Goal: Transaction & Acquisition: Purchase product/service

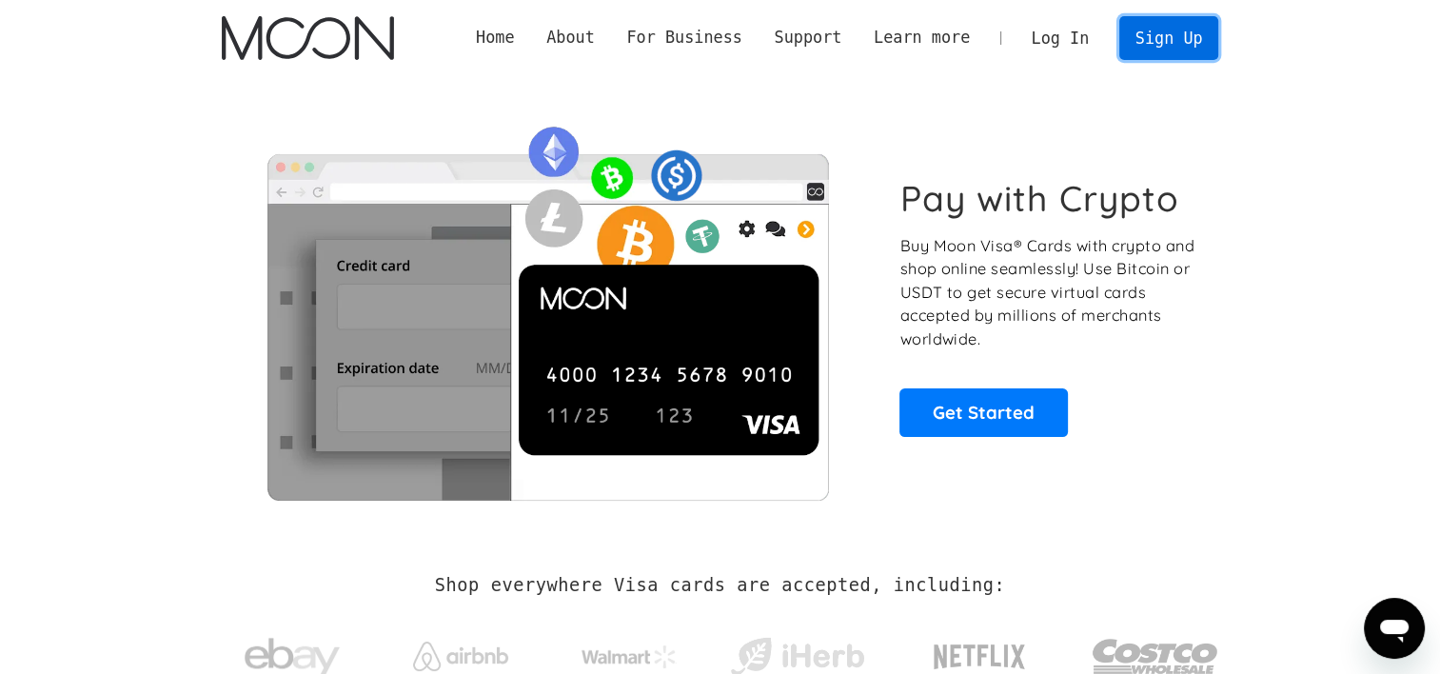
click at [1142, 35] on link "Sign Up" at bounding box center [1168, 37] width 99 height 43
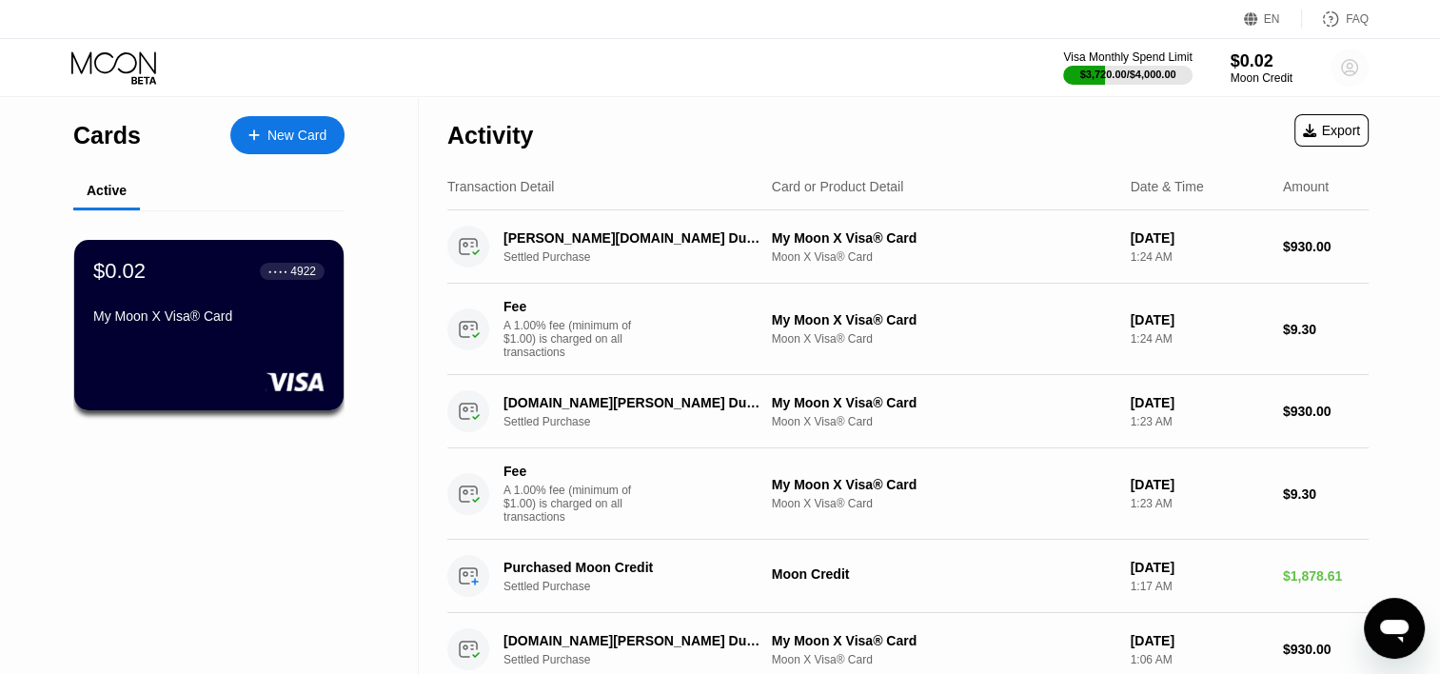
click at [1347, 68] on icon at bounding box center [1350, 68] width 10 height 10
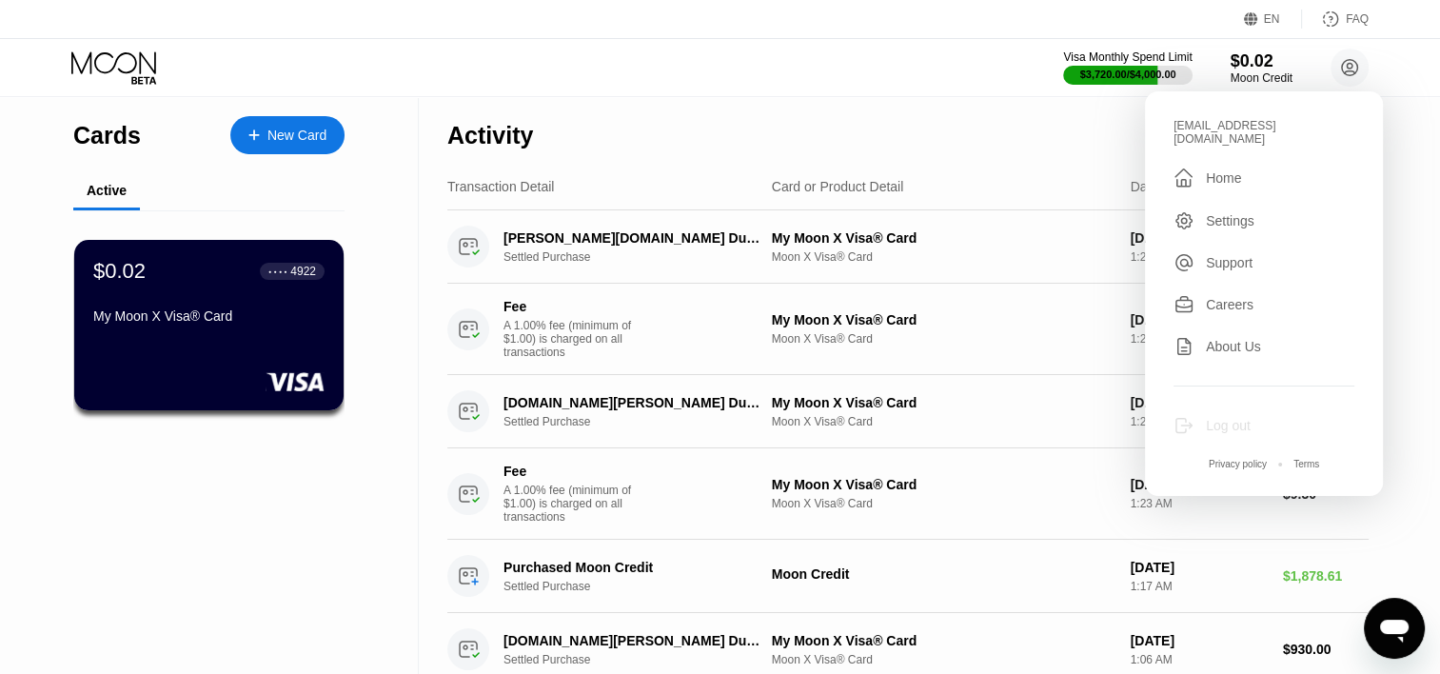
click at [1214, 422] on div "Log out" at bounding box center [1263, 425] width 181 height 21
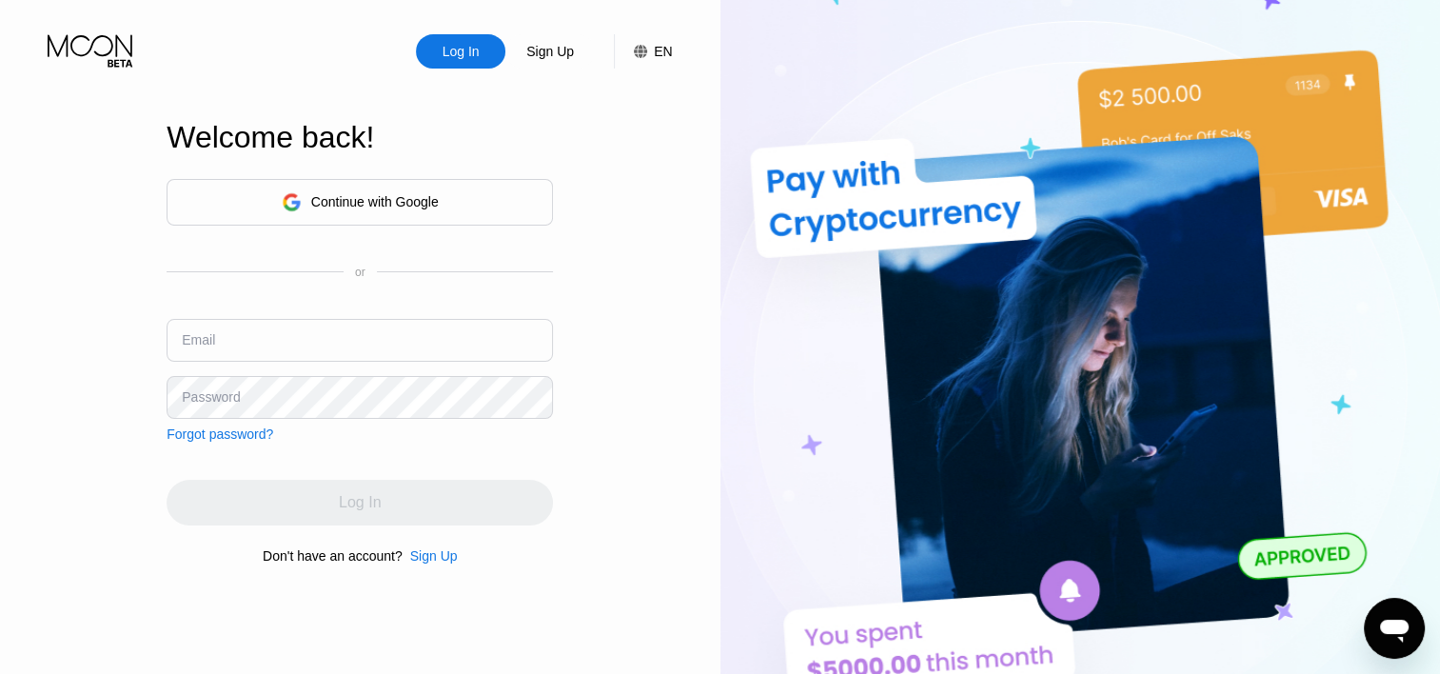
type input "[EMAIL_ADDRESS][DOMAIN_NAME]"
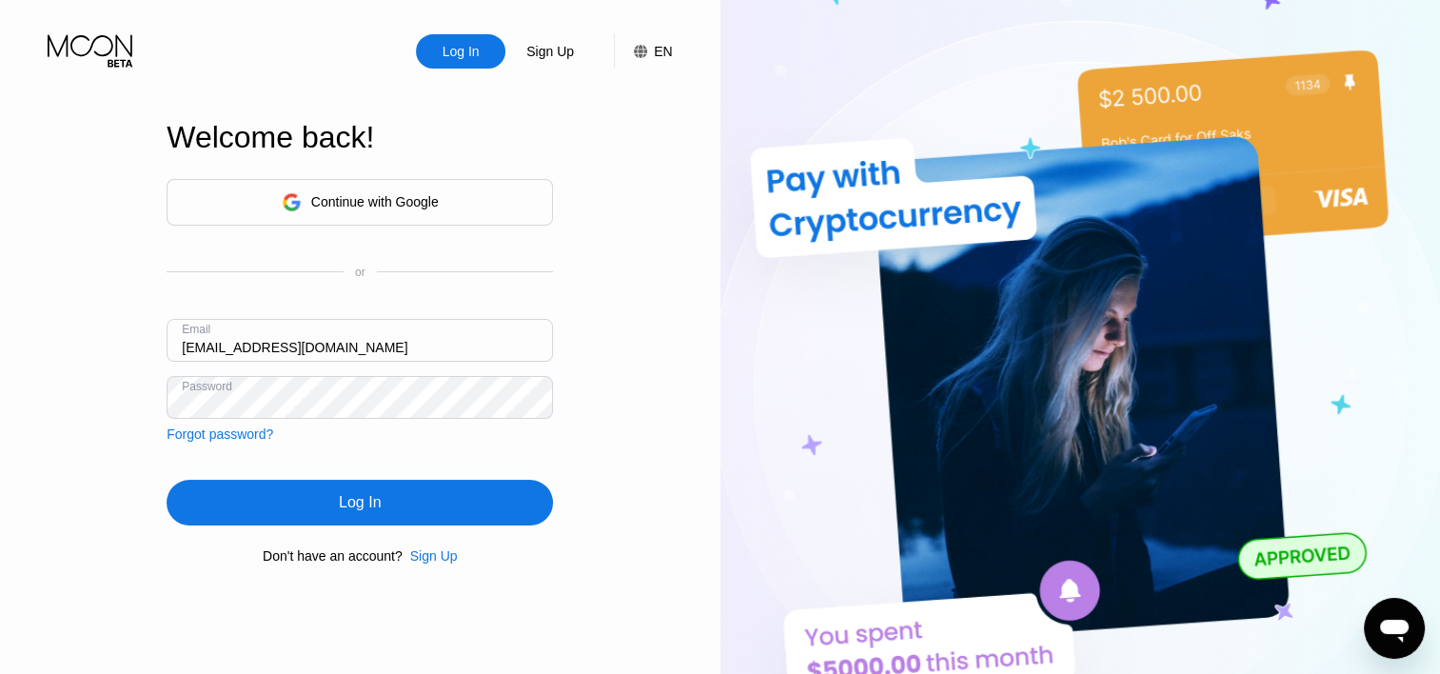
click at [438, 562] on div "Sign Up" at bounding box center [434, 555] width 48 height 15
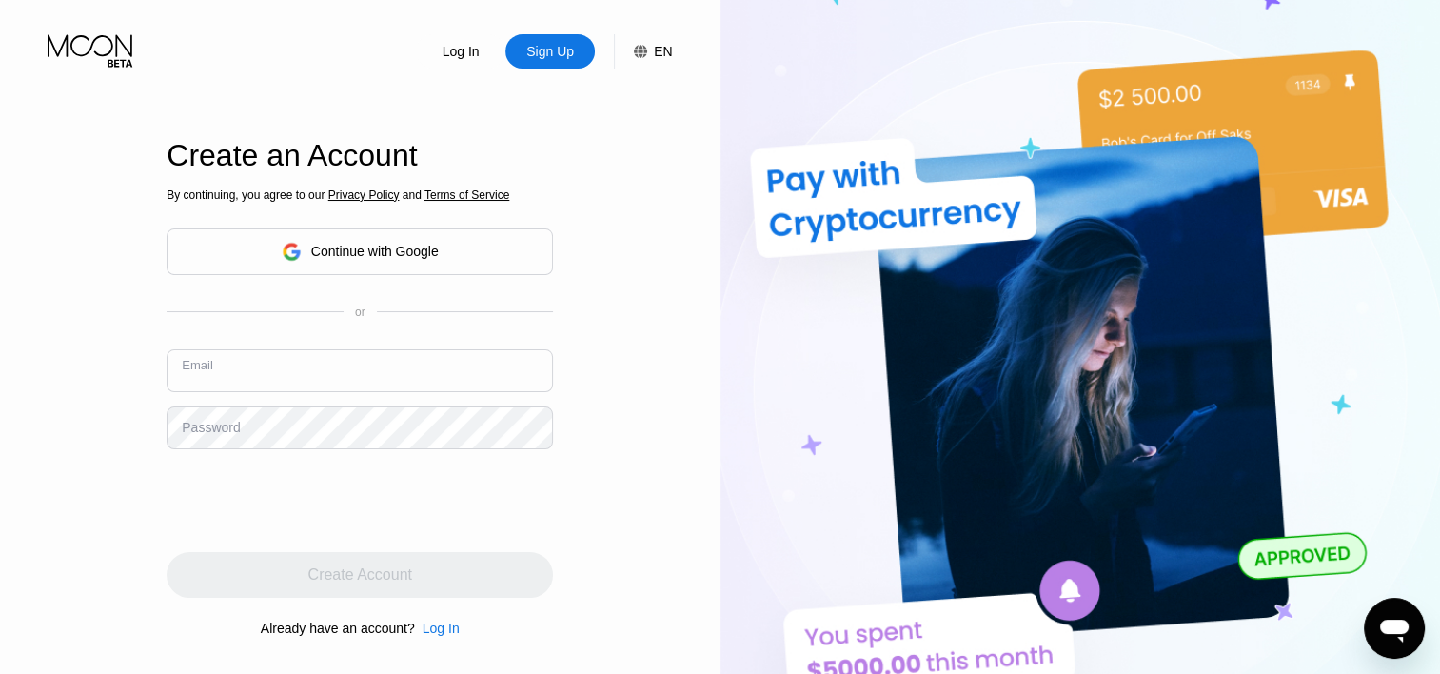
click at [259, 379] on input "text" at bounding box center [360, 370] width 386 height 43
paste input "modrenmbv01"
type input "modrenmbv01@outlook.com"
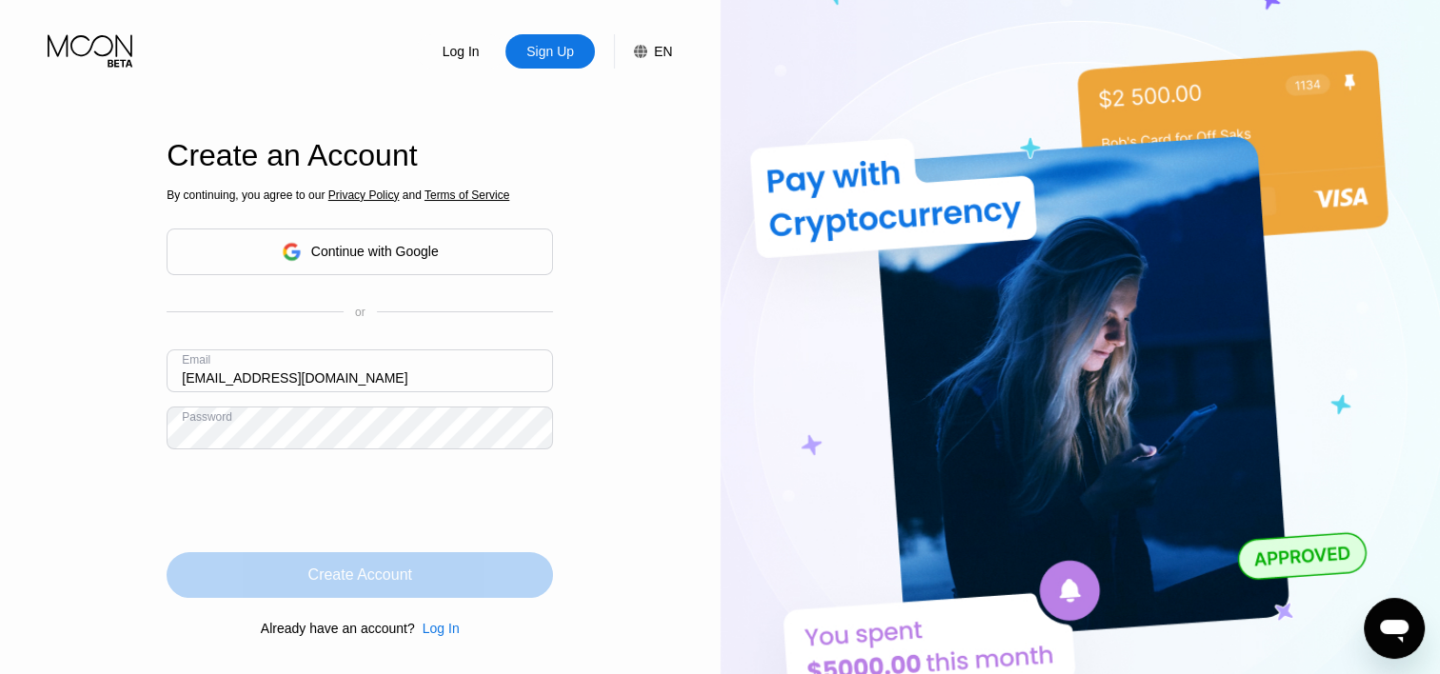
click at [297, 598] on div "Create Account" at bounding box center [360, 575] width 386 height 46
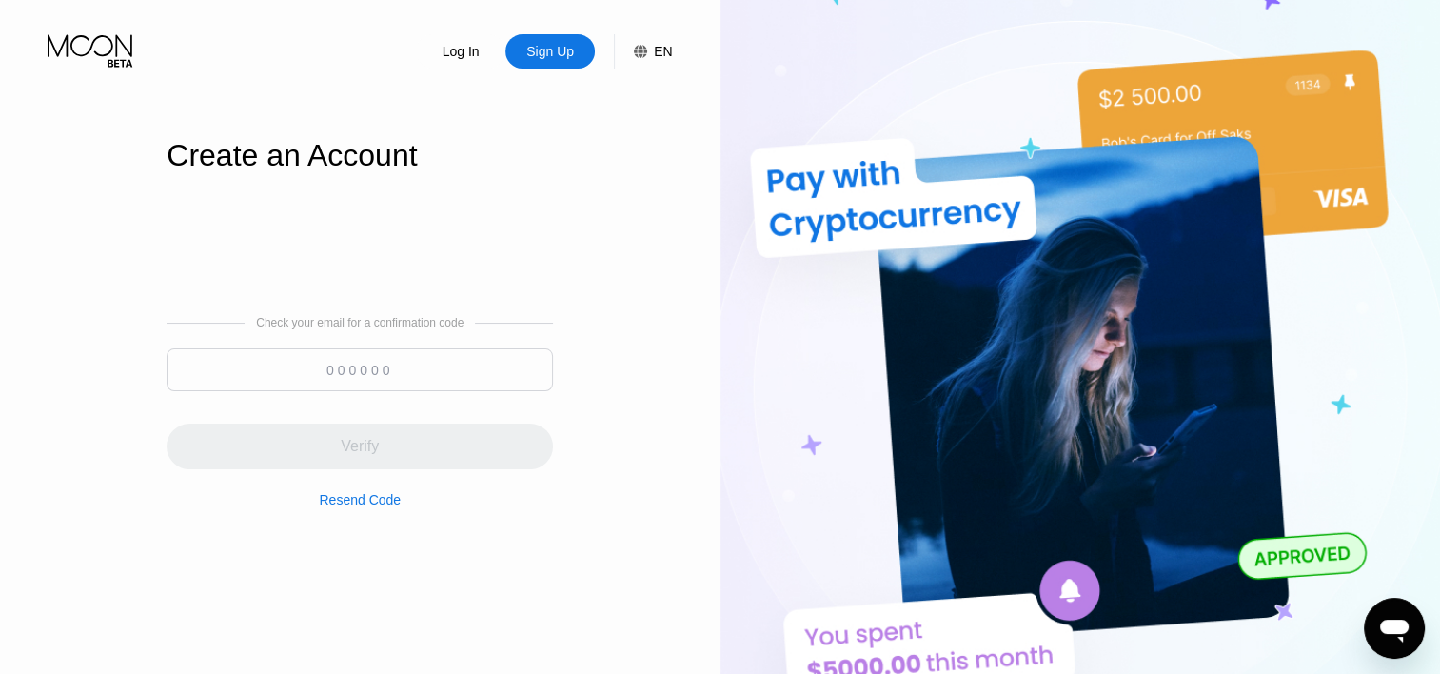
click at [327, 386] on input at bounding box center [360, 369] width 386 height 43
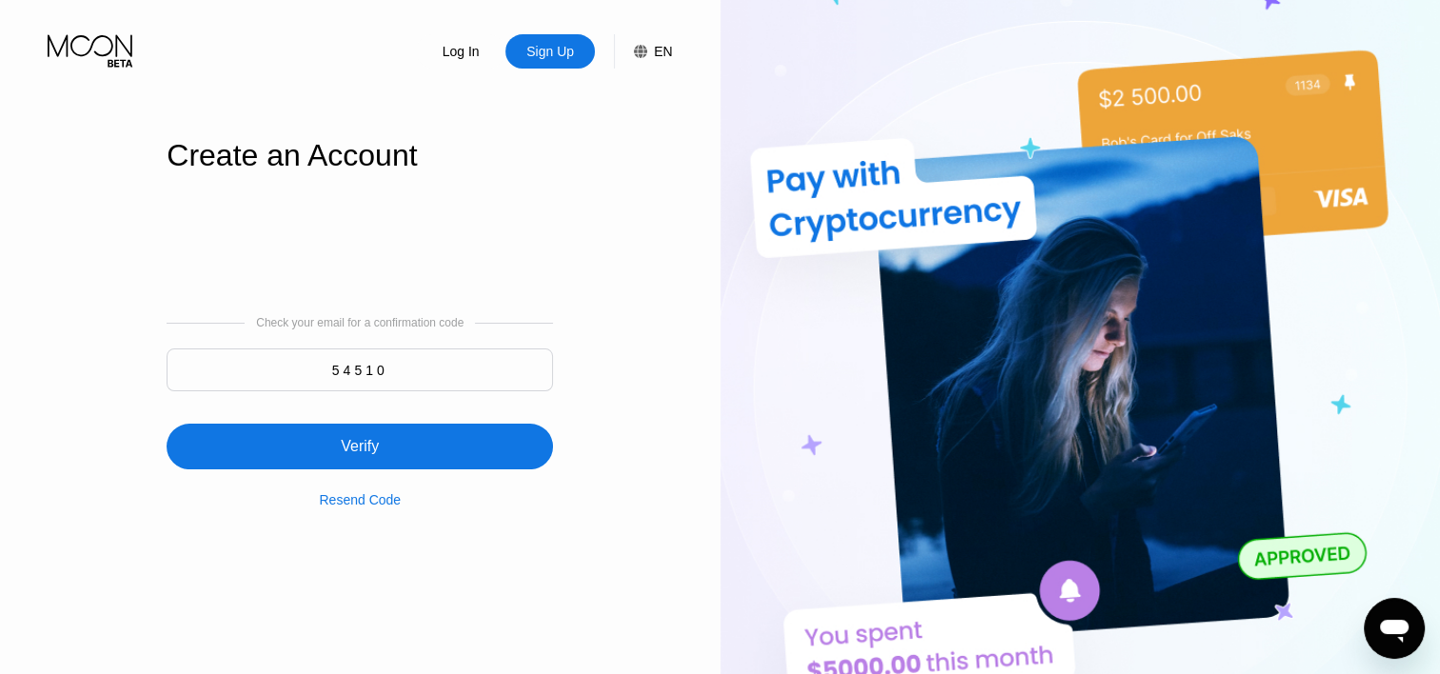
click at [387, 388] on input "54510" at bounding box center [360, 369] width 386 height 43
type input "545140"
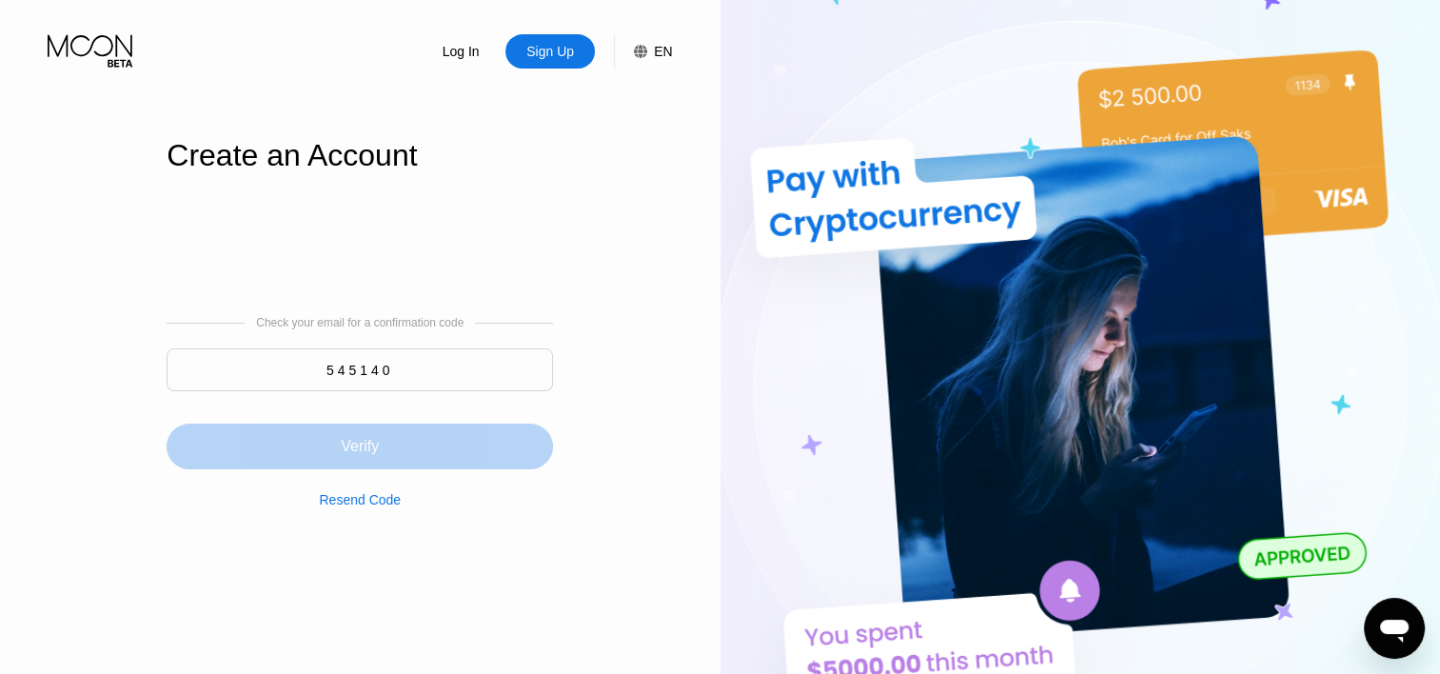
click at [426, 445] on div "Verify" at bounding box center [360, 446] width 386 height 46
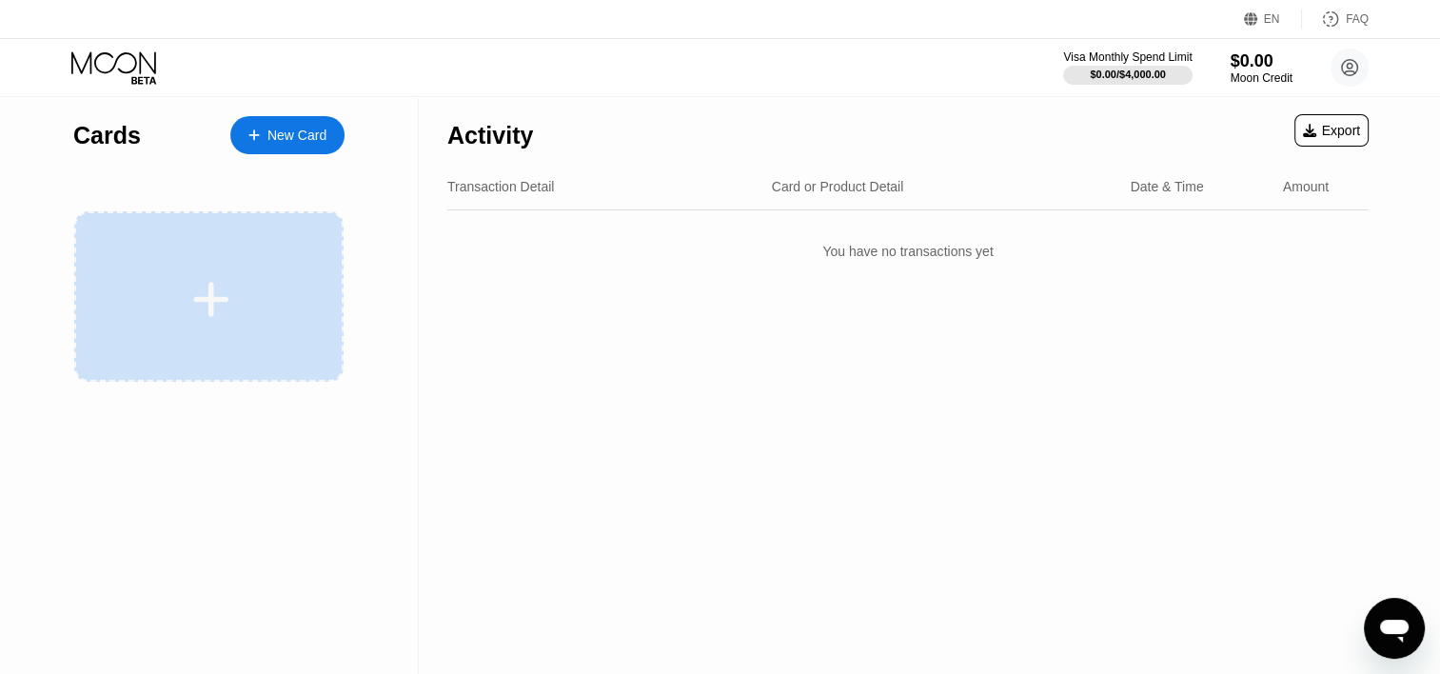
click at [283, 356] on div at bounding box center [208, 296] width 269 height 170
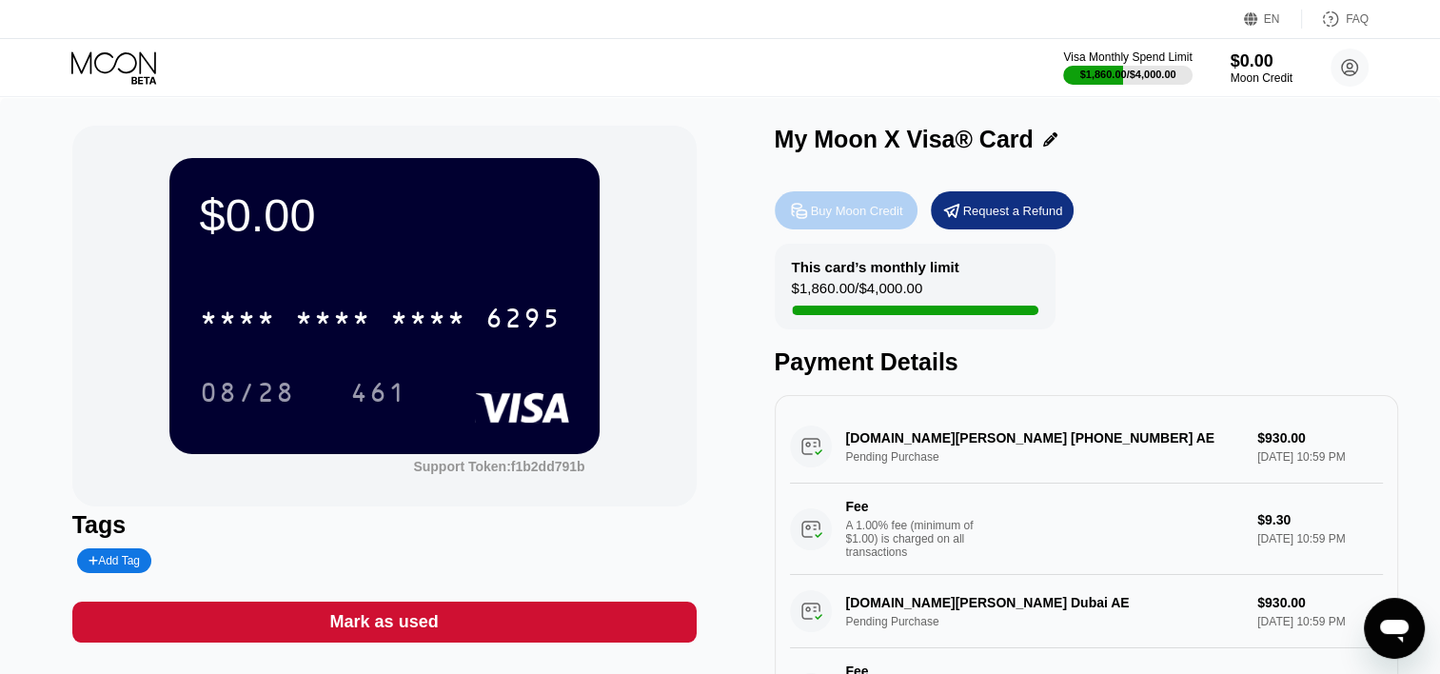
click at [835, 207] on div "Buy Moon Credit" at bounding box center [857, 211] width 92 height 16
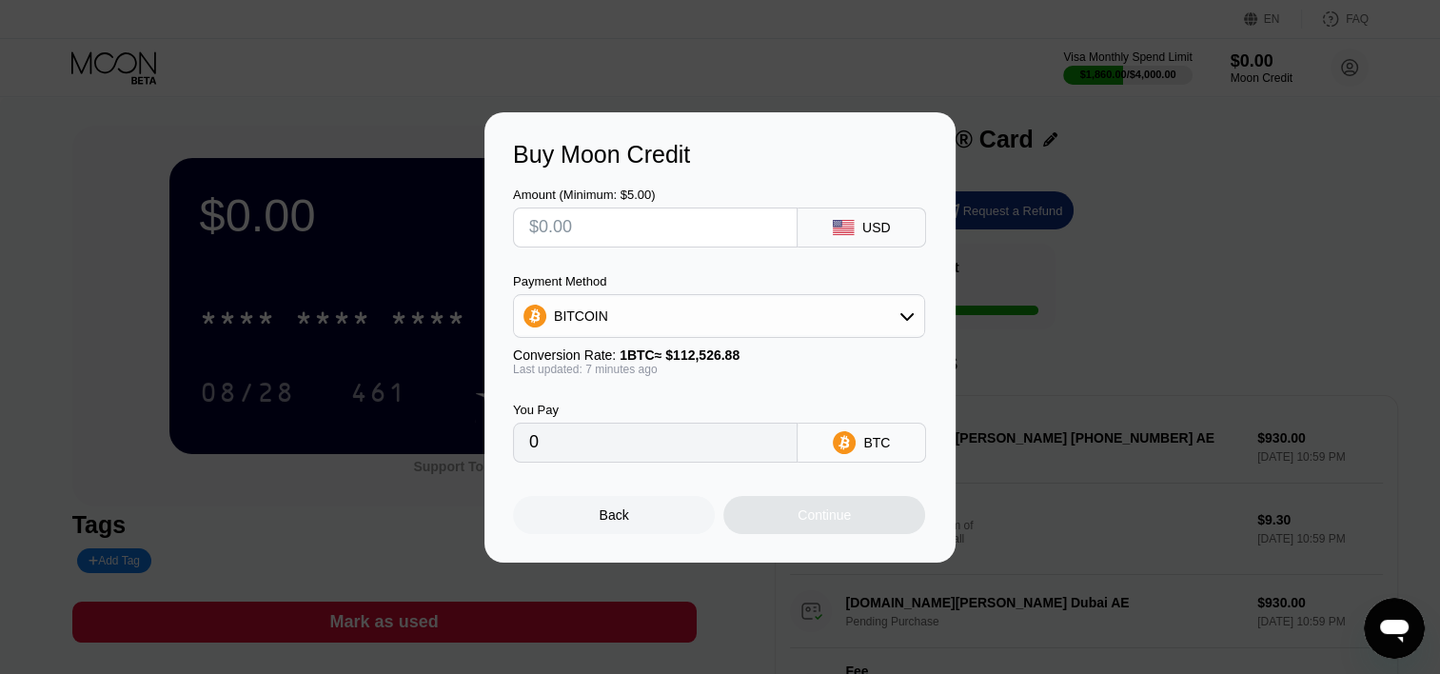
click at [699, 226] on input "text" at bounding box center [655, 227] width 252 height 38
type input "$1"
type input "0.00000889"
type input "$18"
type input "0.00015997"
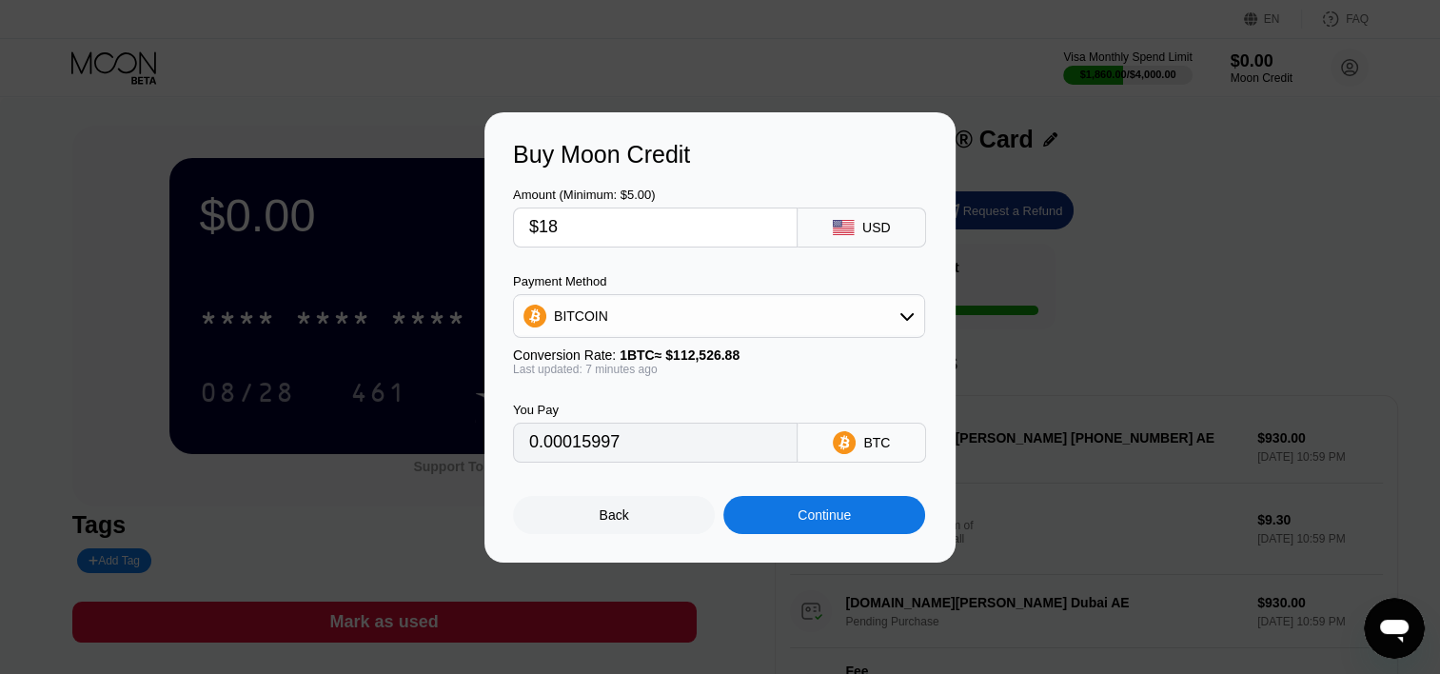
type input "$187"
type input "0.00166183"
type input "$1877"
type input "0.01668046"
type input "$187"
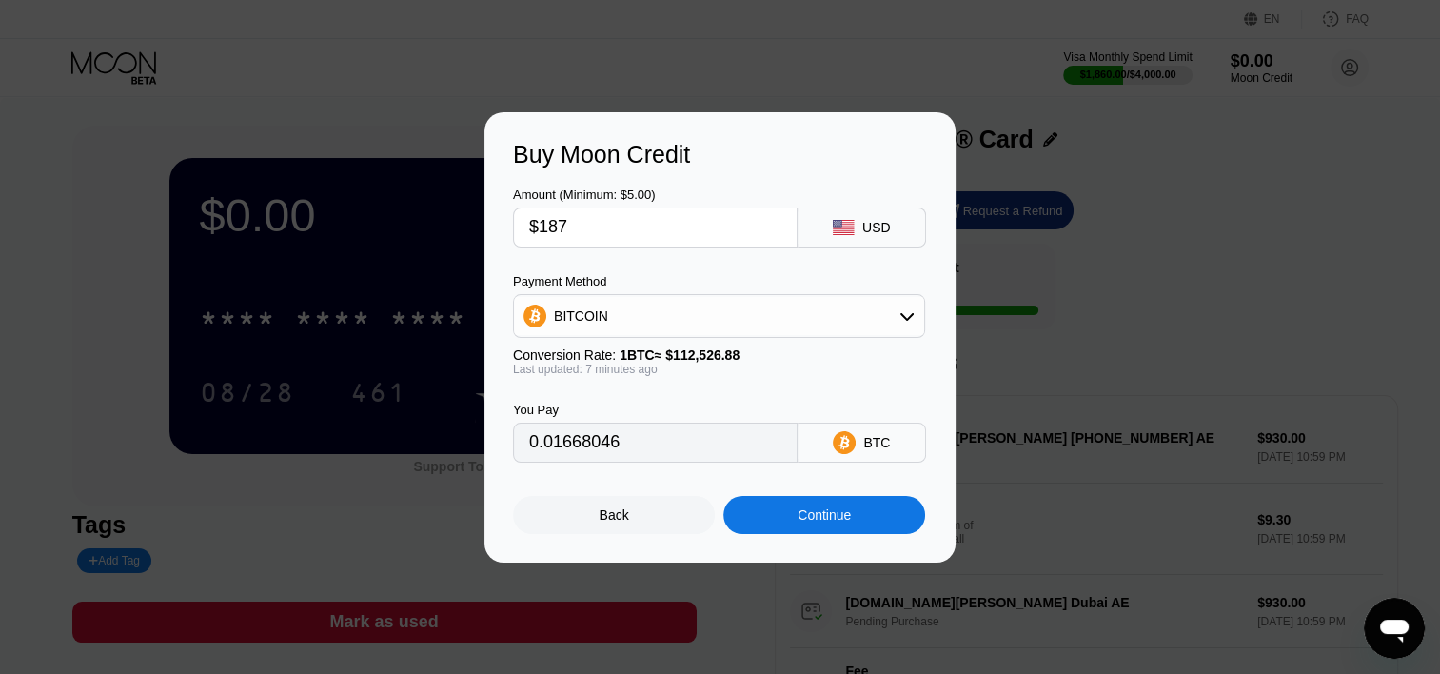
type input "0.00166183"
type input "$1878"
type input "0.01668935"
type input "$1878.5"
type input "0.01669379"
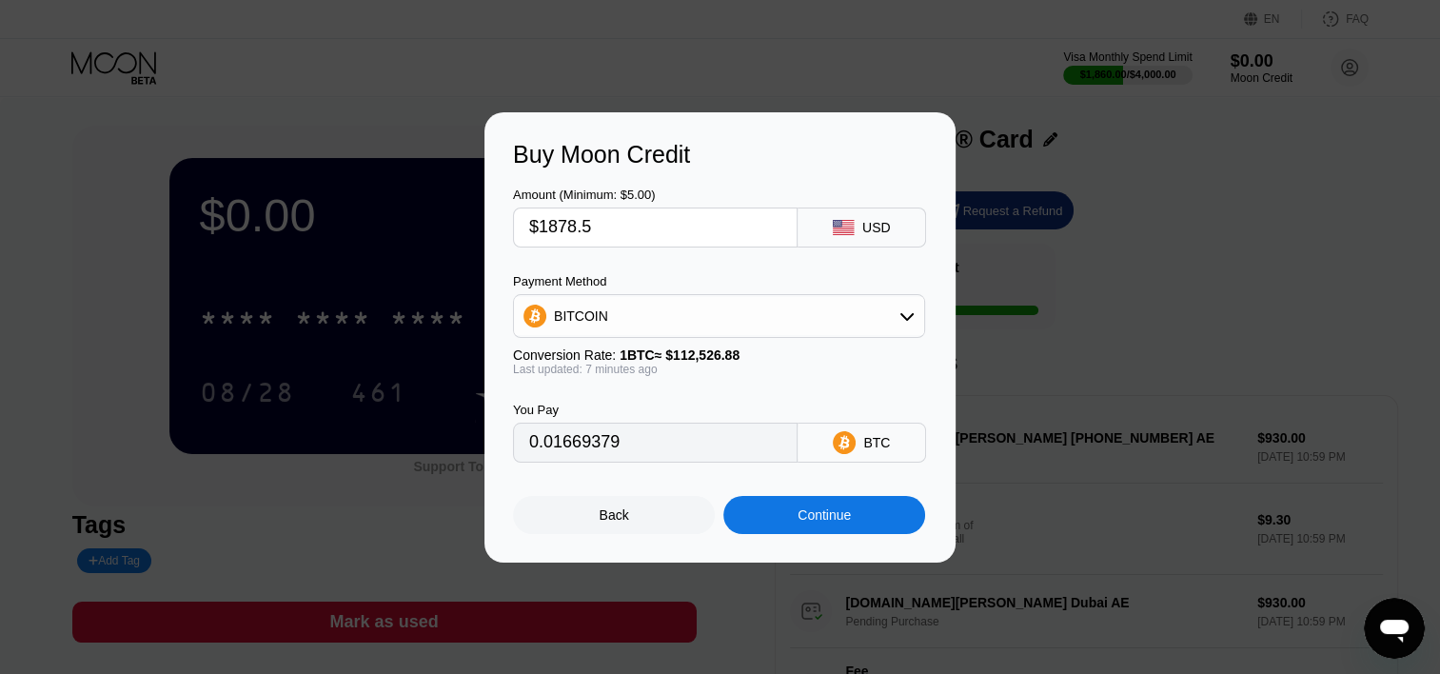
type input "$1878.57"
type input "0.01669442"
type input "$1878.57"
click at [698, 314] on div "BITCOIN" at bounding box center [719, 316] width 410 height 38
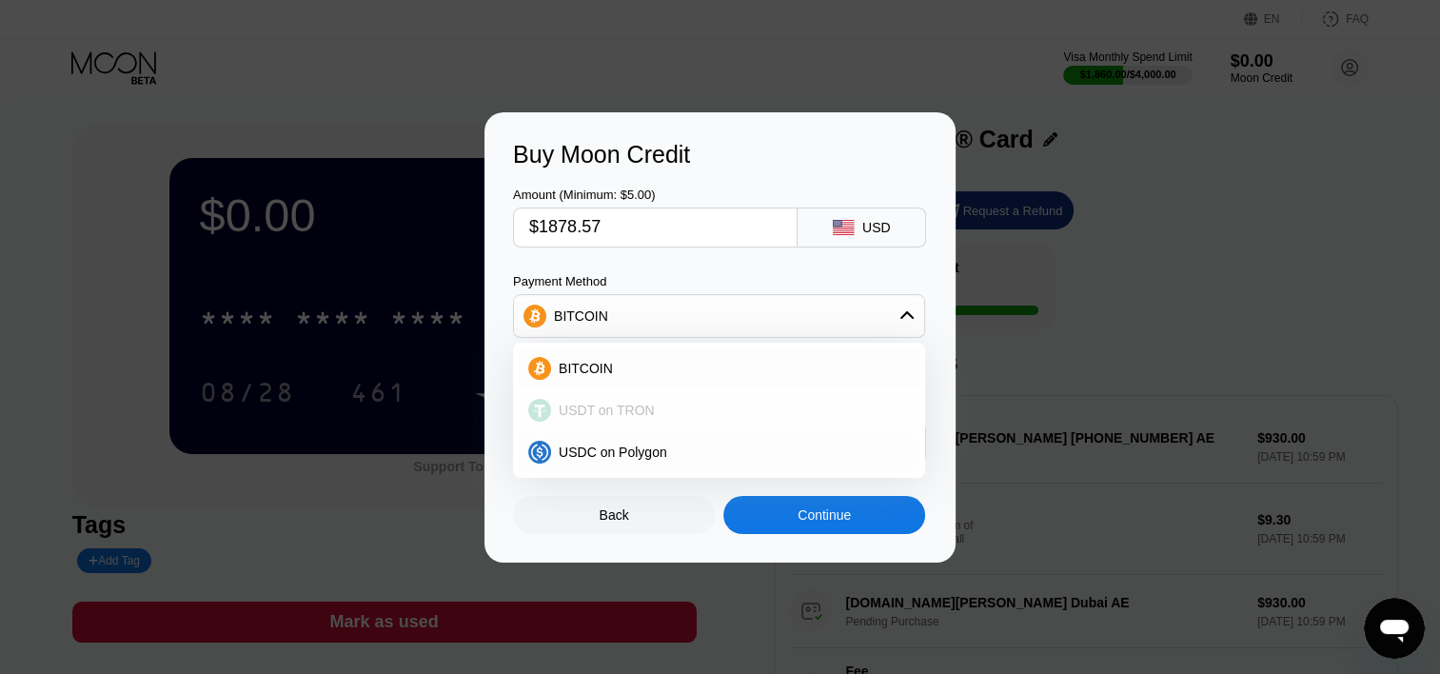
click at [672, 406] on div "USDT on TRON" at bounding box center [730, 409] width 359 height 15
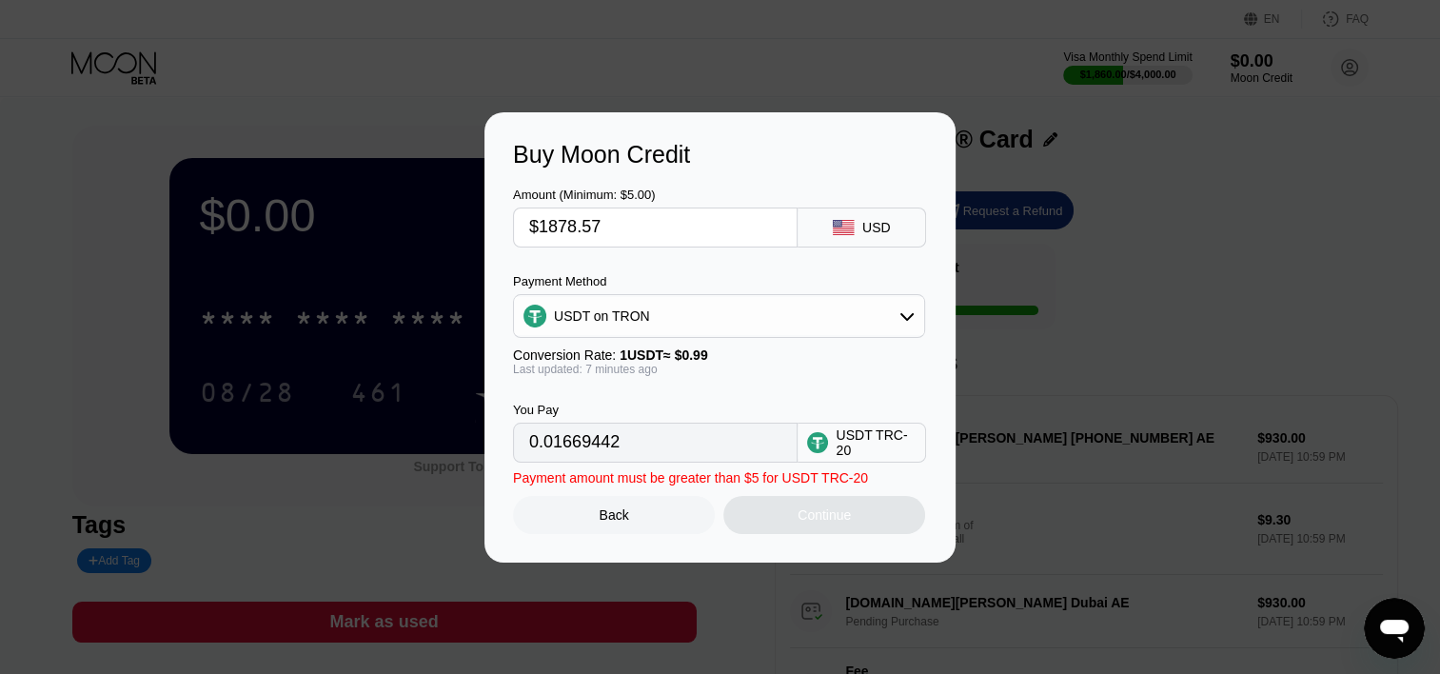
type input "1897.55"
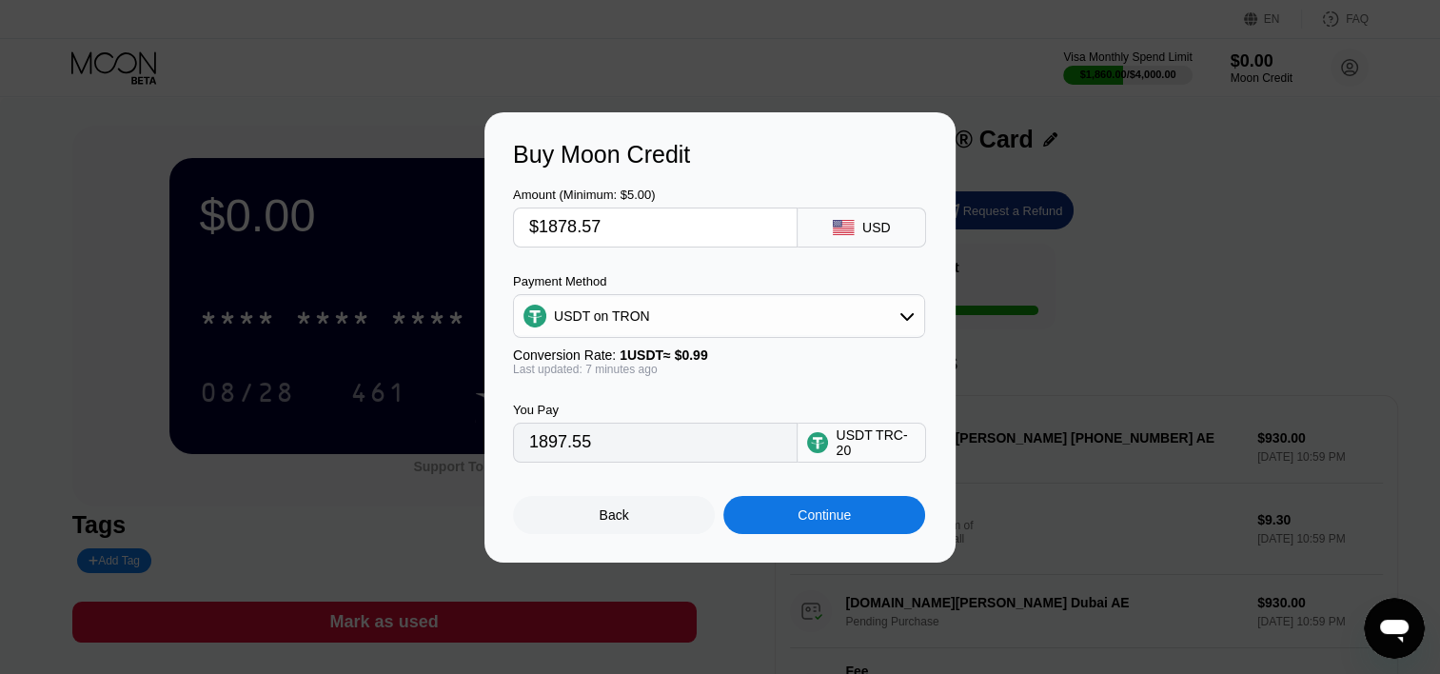
click at [643, 232] on input "$1878.57" at bounding box center [655, 227] width 252 height 38
type input "$1878.5"
type input "1897.47"
type input "$1878.59"
type input "1897.57"
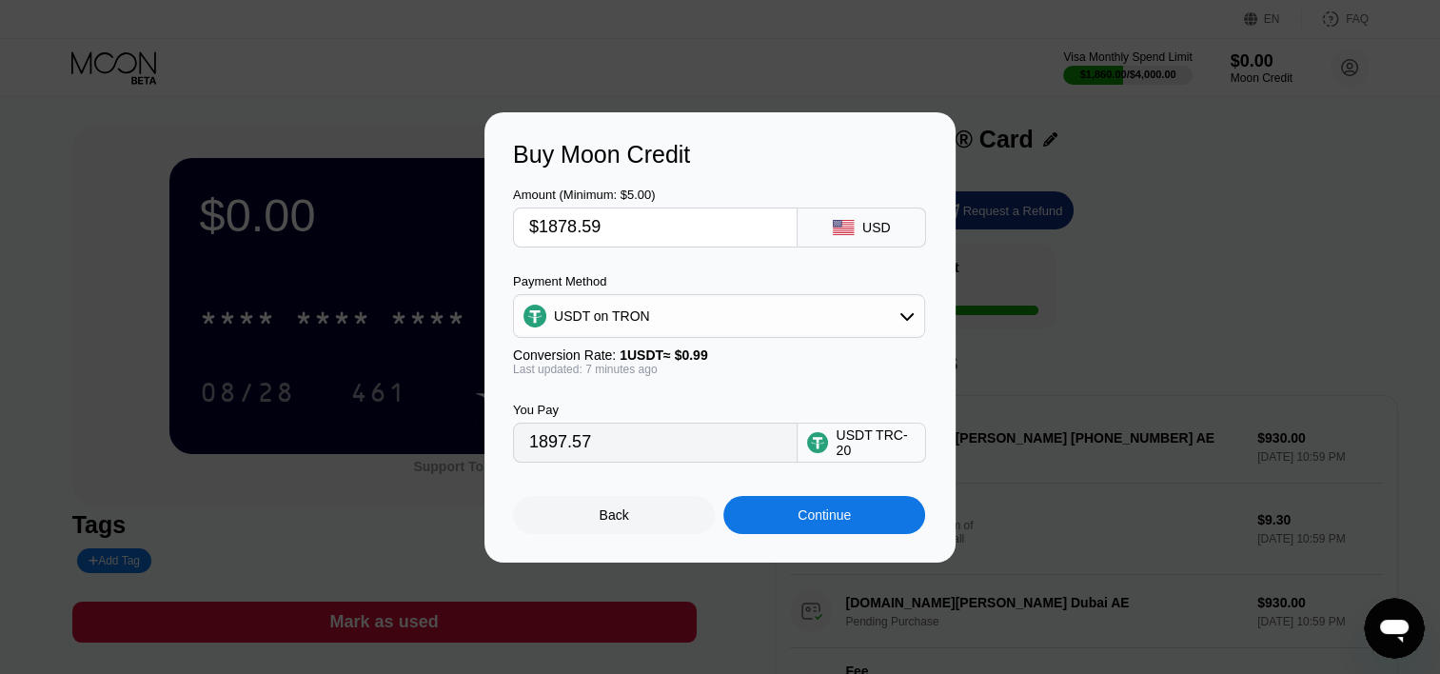
type input "$1878.59"
click at [822, 522] on div "Continue" at bounding box center [823, 514] width 53 height 15
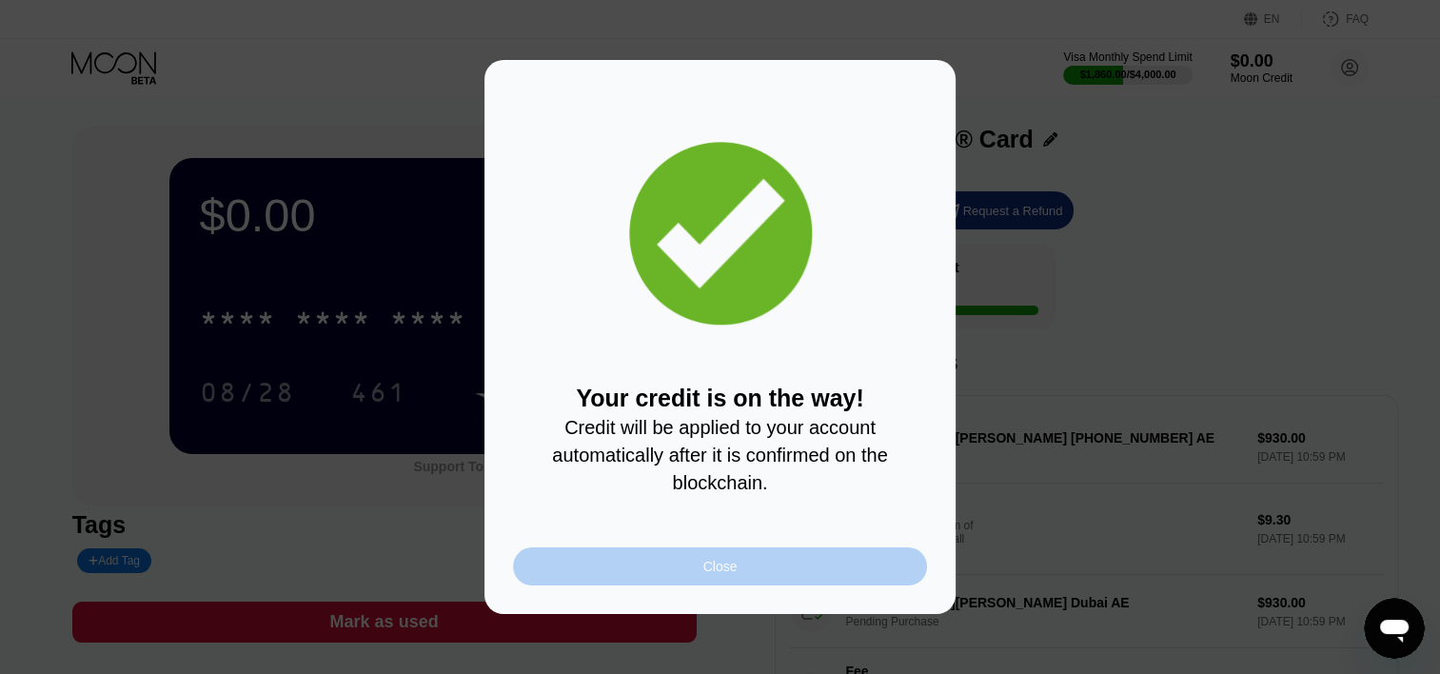
click at [665, 564] on div "Close" at bounding box center [720, 566] width 414 height 38
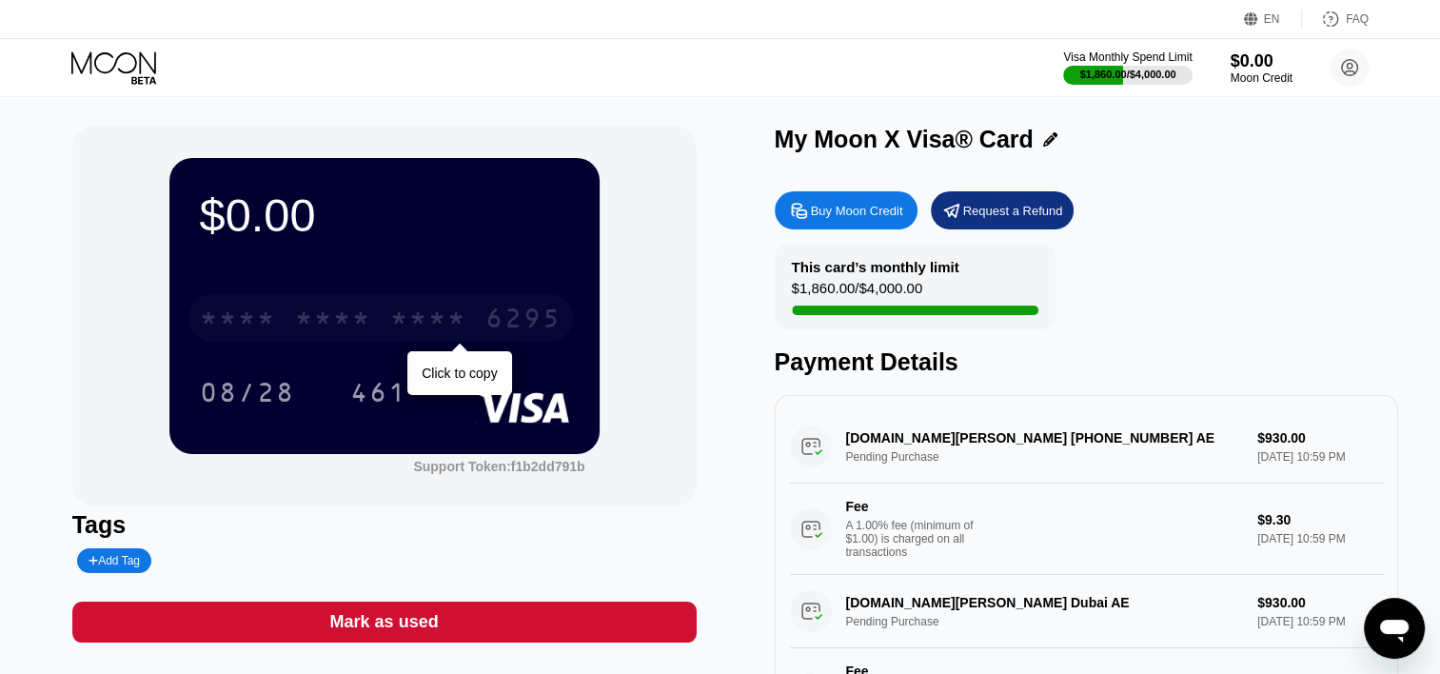
click at [323, 335] on div "* * * *" at bounding box center [333, 320] width 76 height 30
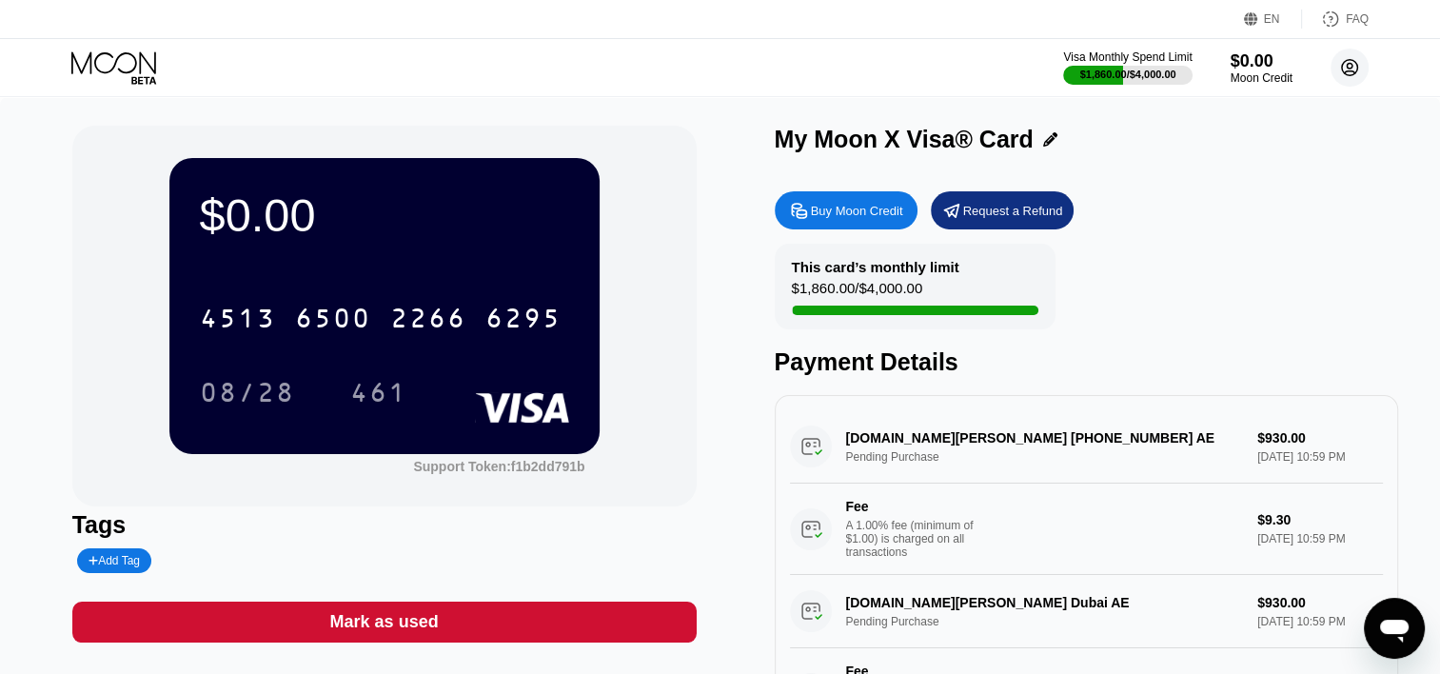
drag, startPoint x: 1351, startPoint y: 92, endPoint x: 1344, endPoint y: 76, distance: 17.9
click at [1344, 76] on div "Visa Monthly Spend Limit $1,860.00 / $4,000.00 $0.00 Moon Credit modrenmbv01@ou…" at bounding box center [720, 67] width 1440 height 57
click at [1344, 76] on circle at bounding box center [1349, 68] width 38 height 38
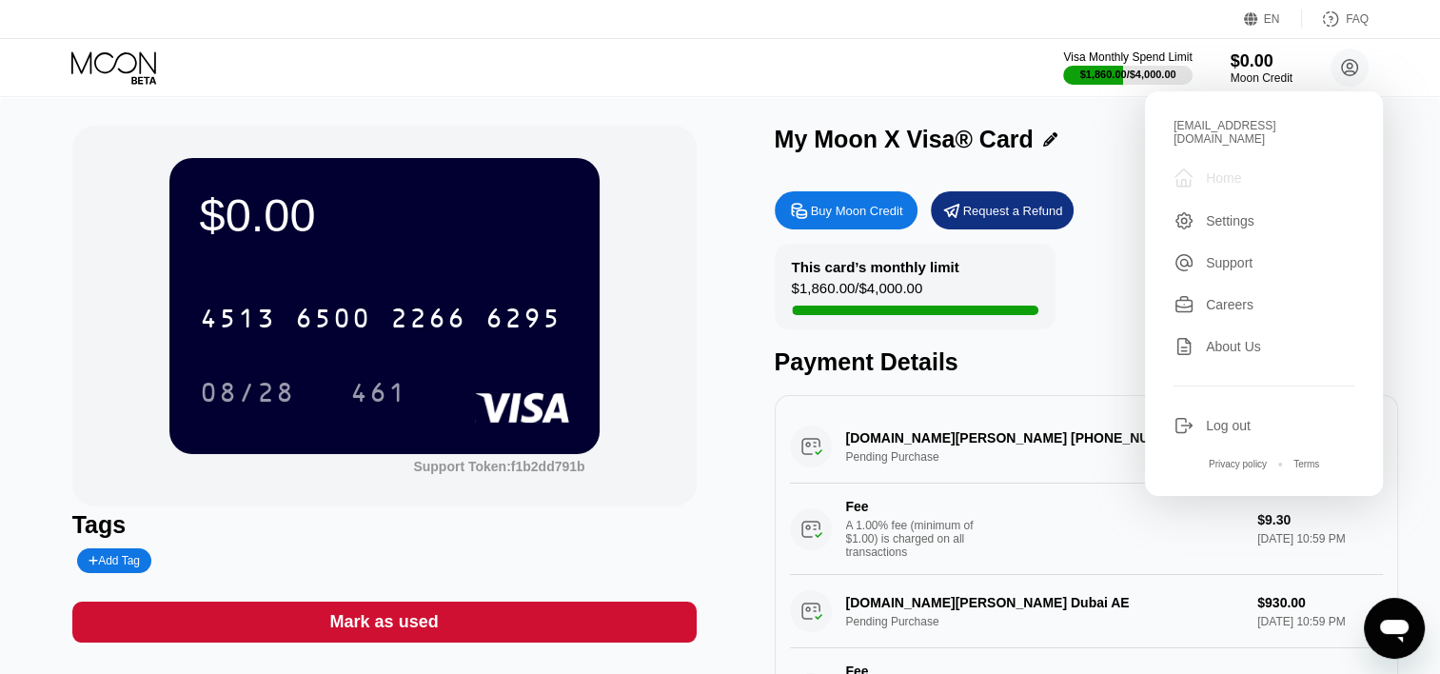
click at [1233, 170] on div "Home" at bounding box center [1223, 177] width 35 height 15
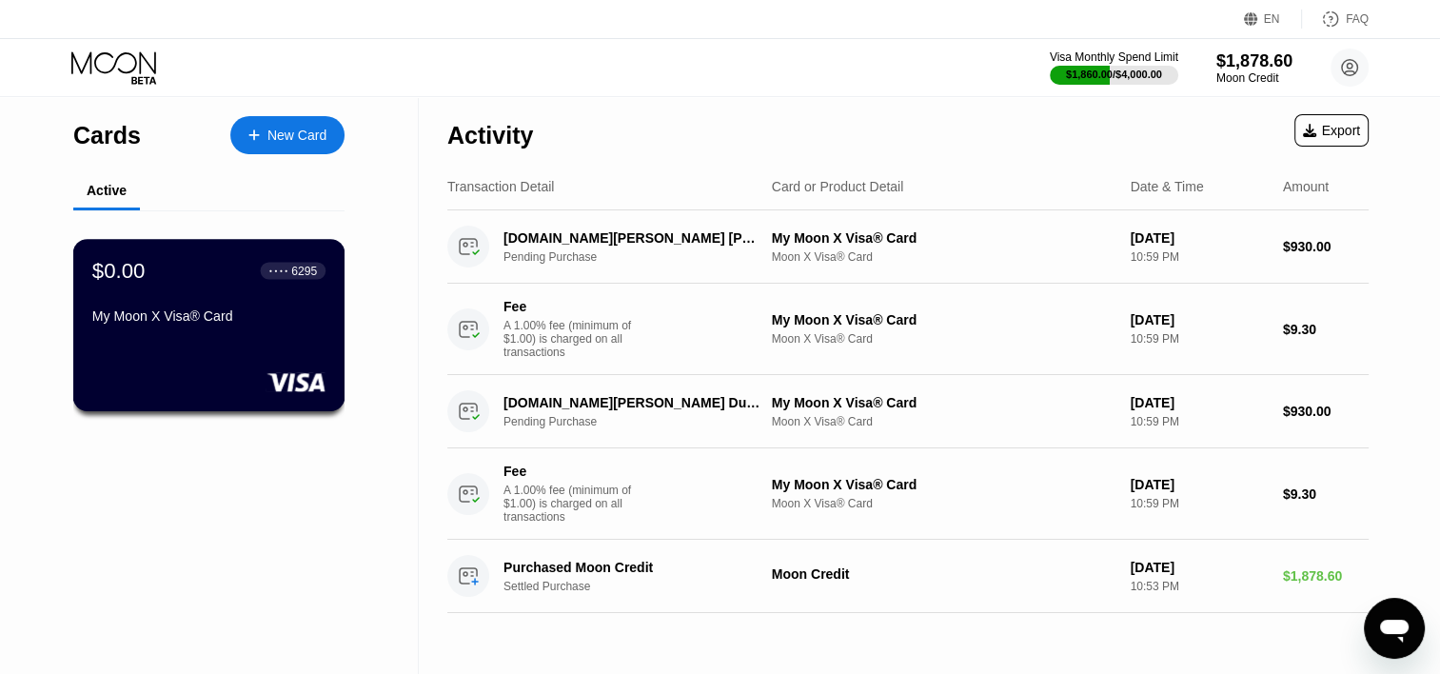
click at [247, 331] on div "My Moon X Visa® Card" at bounding box center [208, 319] width 233 height 23
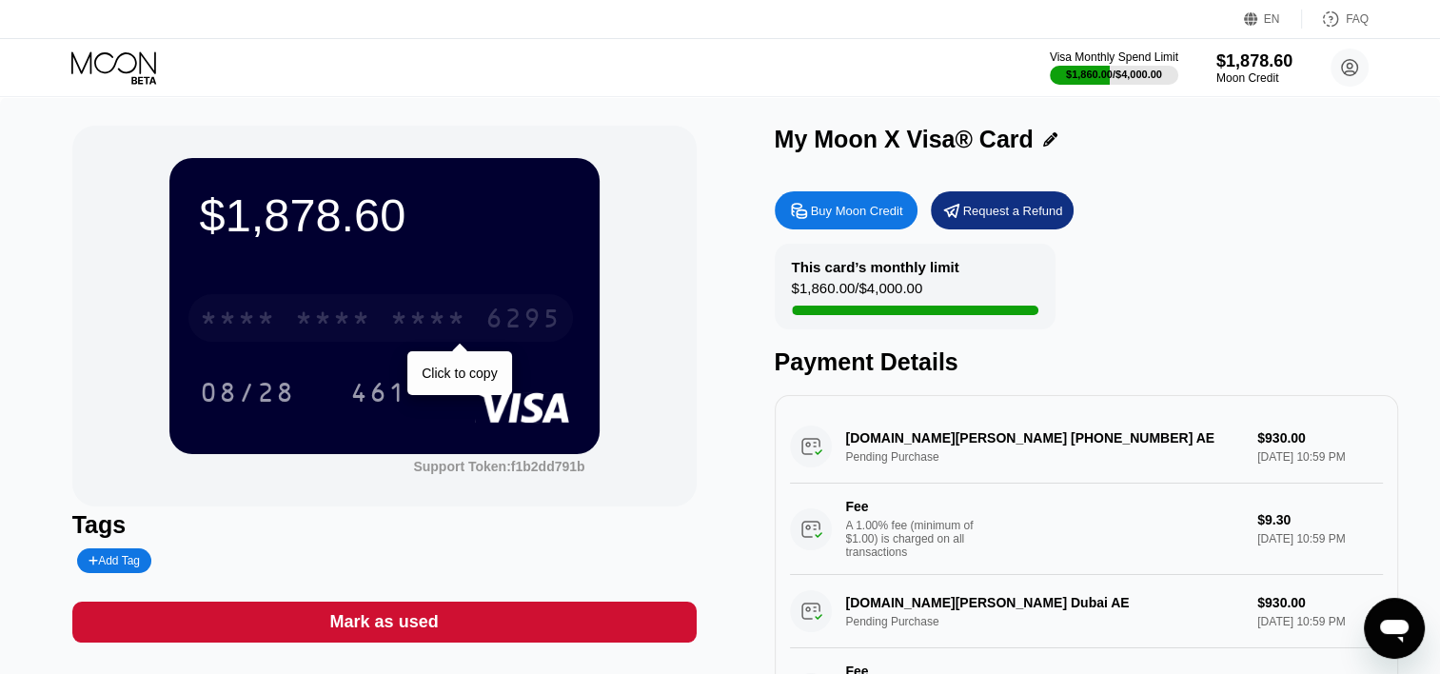
click at [320, 321] on div "* * * *" at bounding box center [333, 320] width 76 height 30
